Goal: Information Seeking & Learning: Learn about a topic

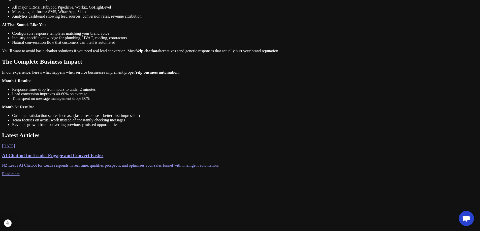
scroll to position [420, 0]
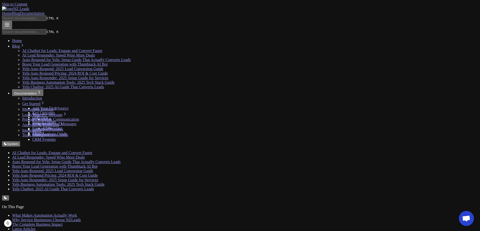
scroll to position [420, 0]
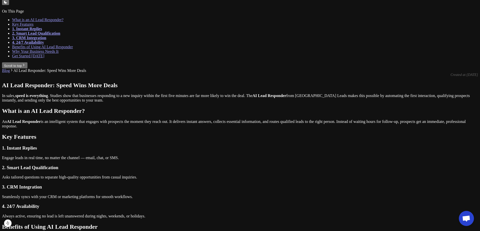
scroll to position [251, 0]
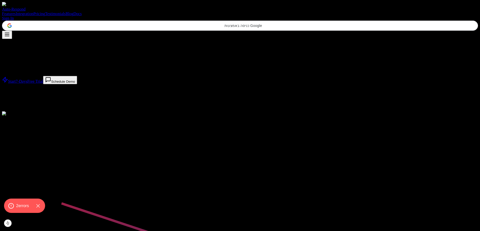
click at [272, 11] on div "Auto-Respond Features Integration Pricing Testimonials Blog Docs Sign In כניסה …" at bounding box center [240, 20] width 476 height 37
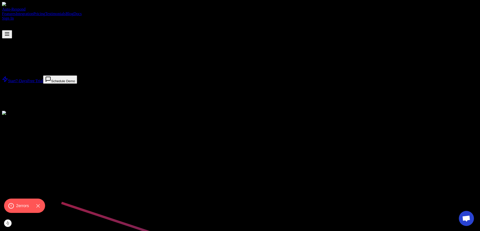
click at [73, 12] on link "Blog" at bounding box center [69, 14] width 8 height 4
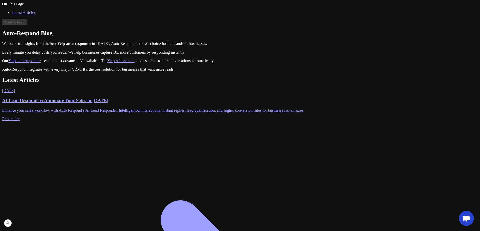
scroll to position [112, 0]
